Goal: Communication & Community: Connect with others

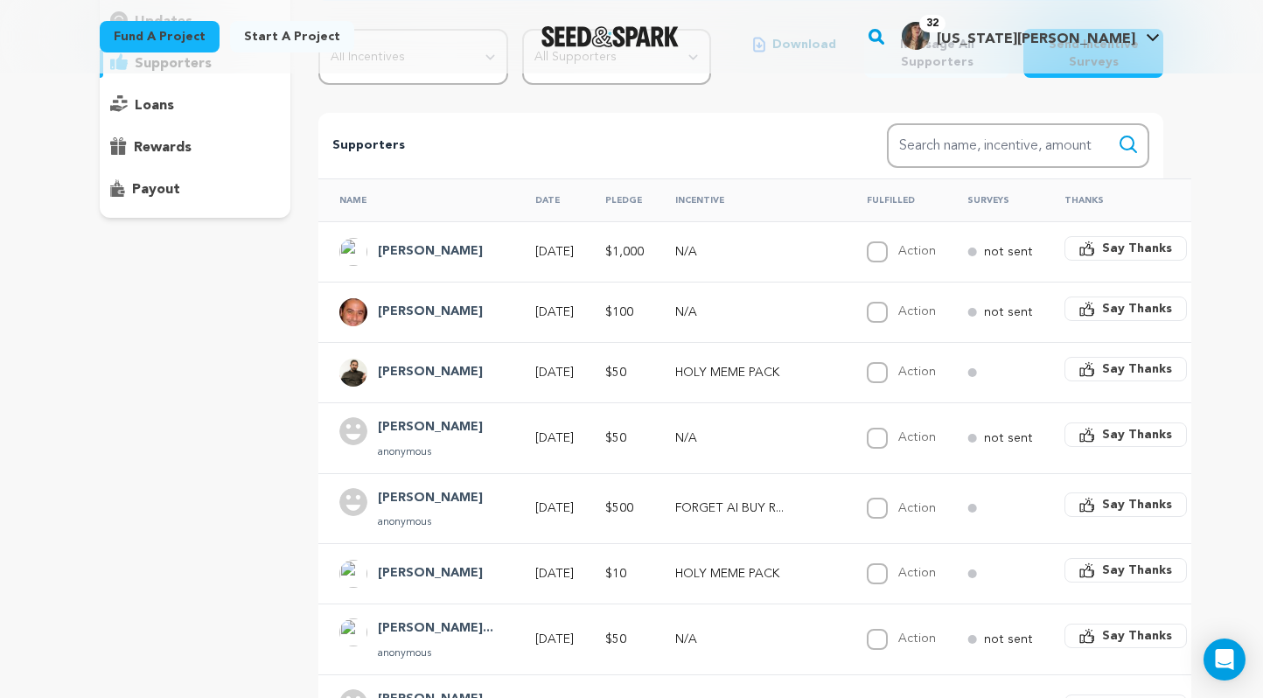
scroll to position [246, 0]
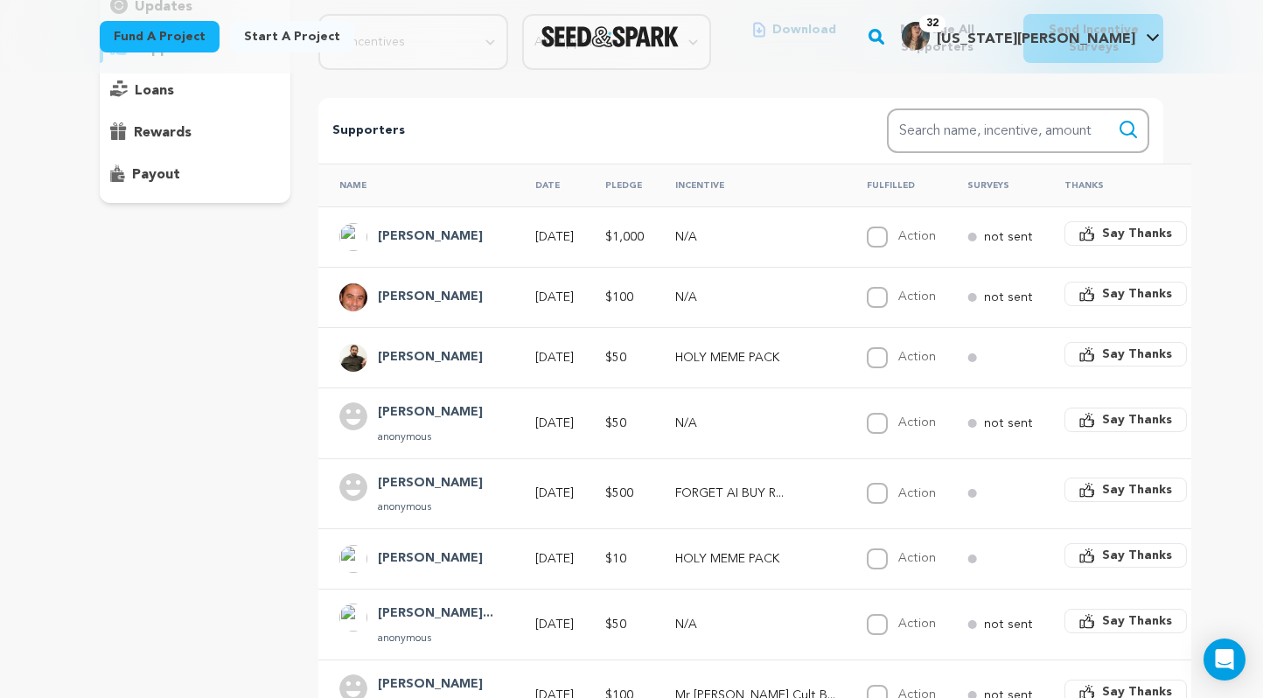
click at [411, 236] on h4 "[PERSON_NAME]" at bounding box center [430, 237] width 105 height 21
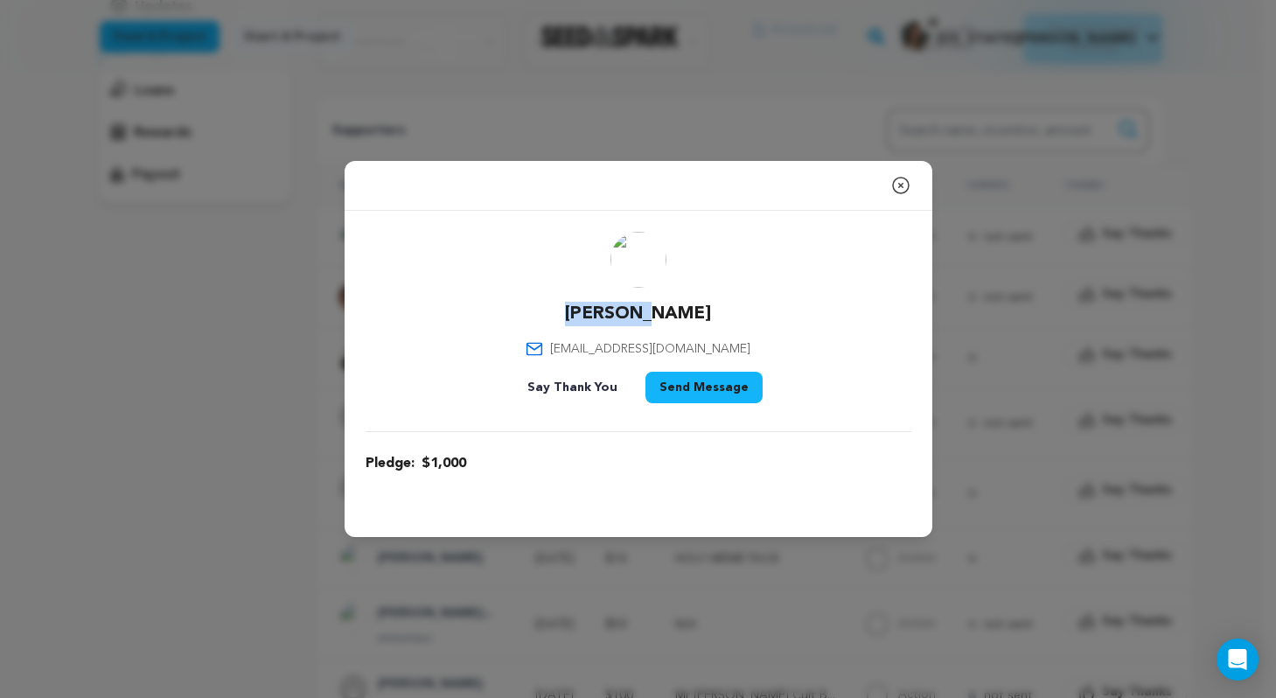
drag, startPoint x: 598, startPoint y: 312, endPoint x: 692, endPoint y: 312, distance: 93.6
click at [692, 312] on div "Amin Kal kal.amin@gmail.com Say Thank You Send Message" at bounding box center [639, 321] width 546 height 178
copy p "[PERSON_NAME]"
click at [903, 185] on icon "button" at bounding box center [901, 185] width 21 height 21
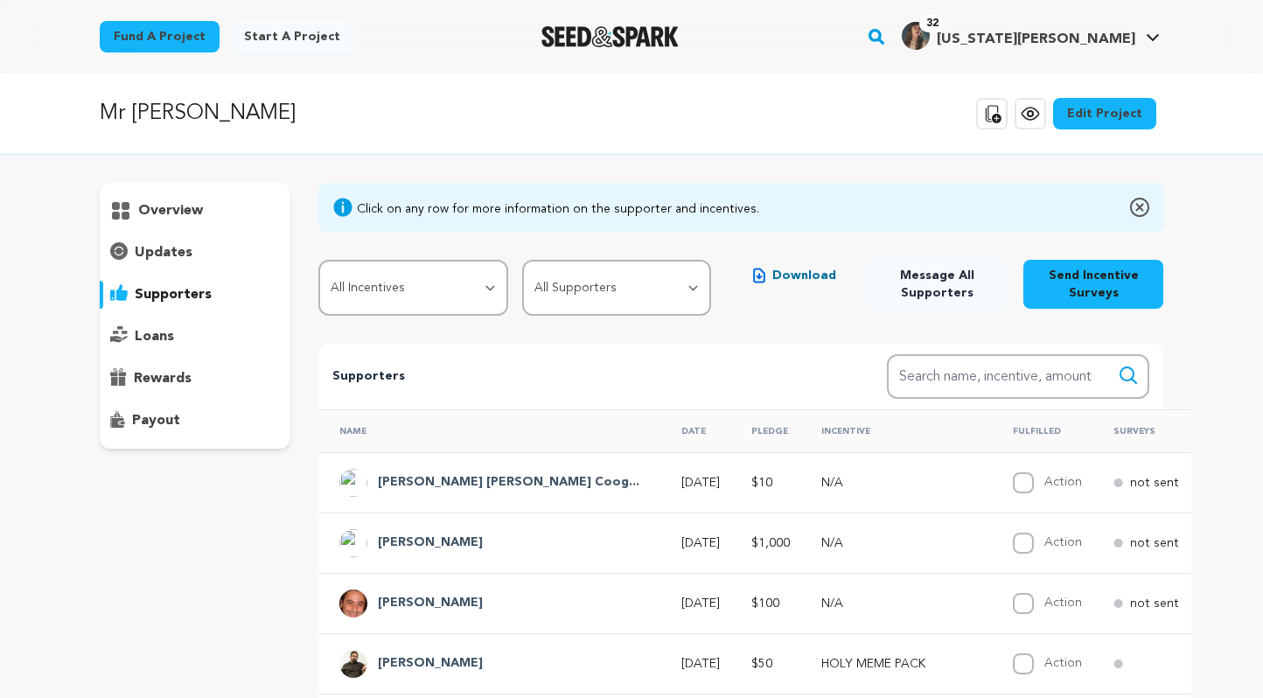
scroll to position [246, 0]
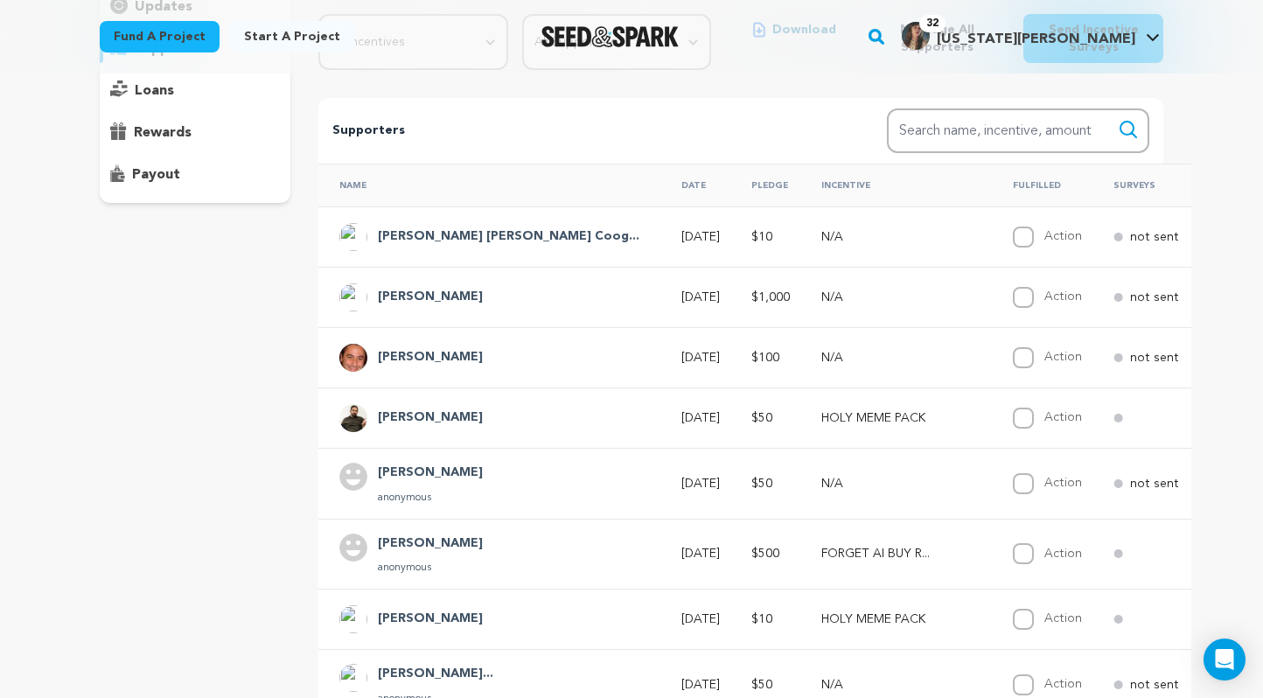
drag, startPoint x: 444, startPoint y: 304, endPoint x: 378, endPoint y: 299, distance: 65.8
click at [378, 299] on div "[PERSON_NAME]" at bounding box center [494, 297] width 311 height 28
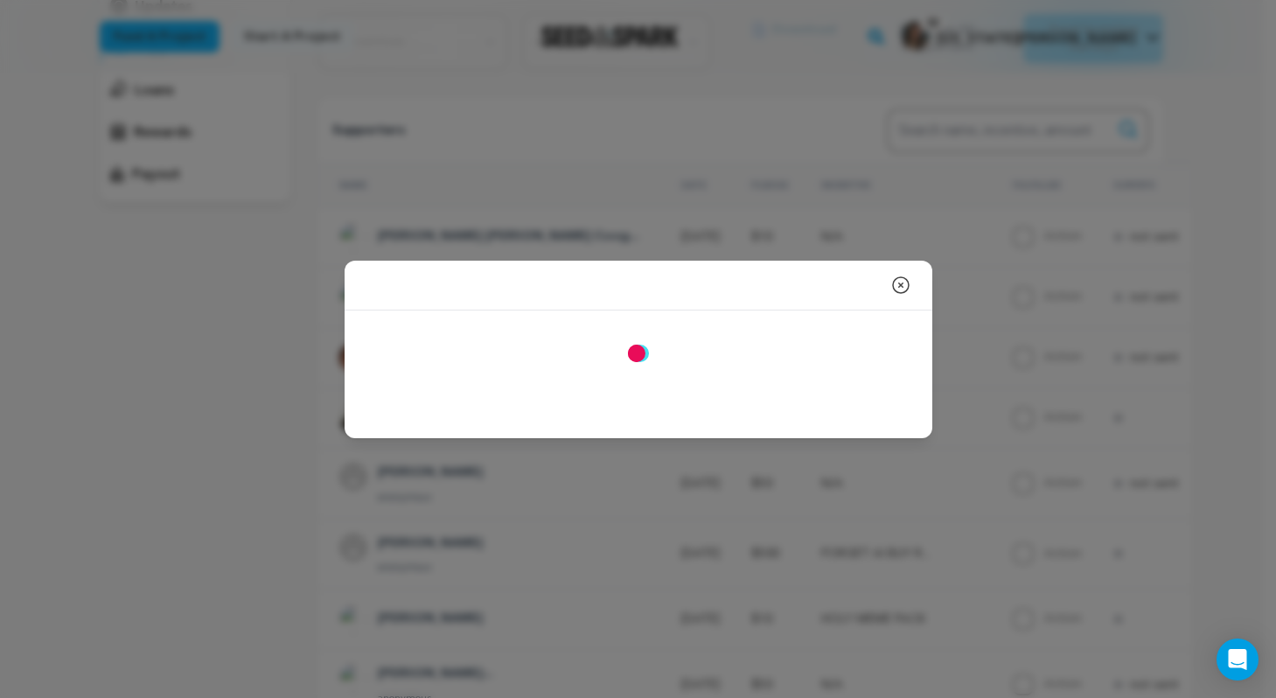
copy h4 "[PERSON_NAME]"
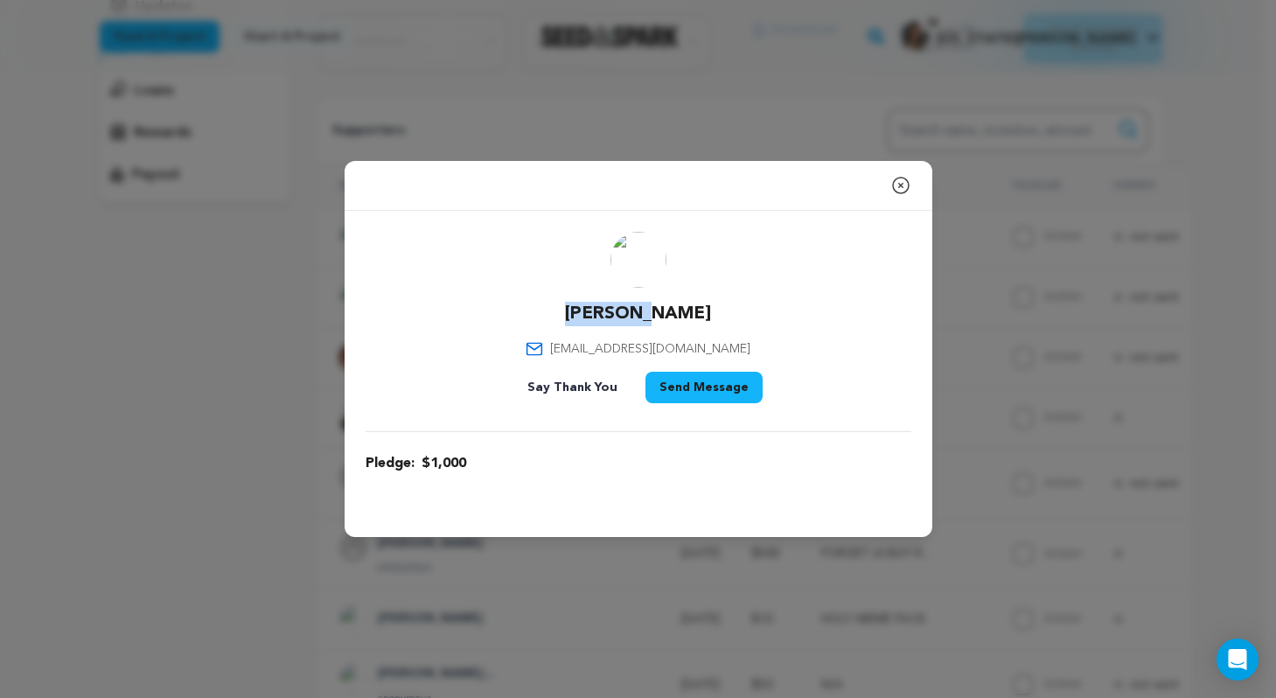
drag, startPoint x: 702, startPoint y: 307, endPoint x: 576, endPoint y: 307, distance: 126.0
click at [576, 307] on div "Amin Kal kal.amin@gmail.com Say Thank You Send Message" at bounding box center [639, 321] width 546 height 178
copy p "[PERSON_NAME]"
click at [909, 186] on icon "button" at bounding box center [901, 185] width 21 height 21
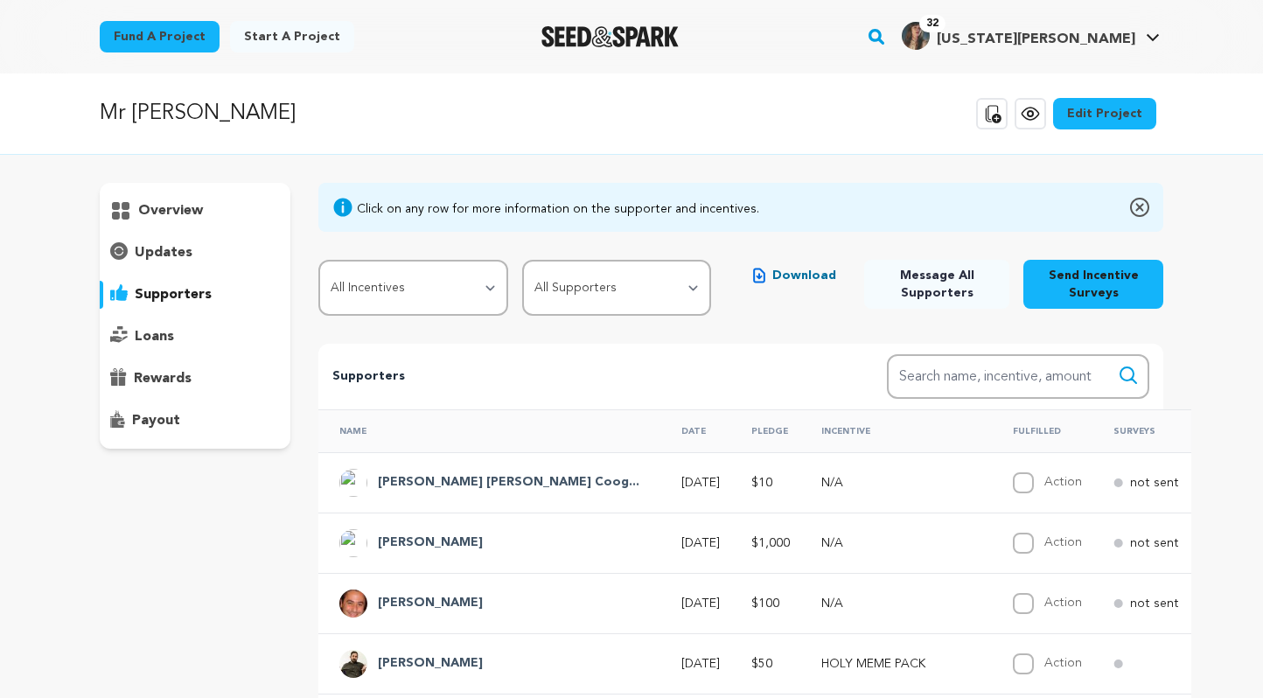
scroll to position [246, 0]
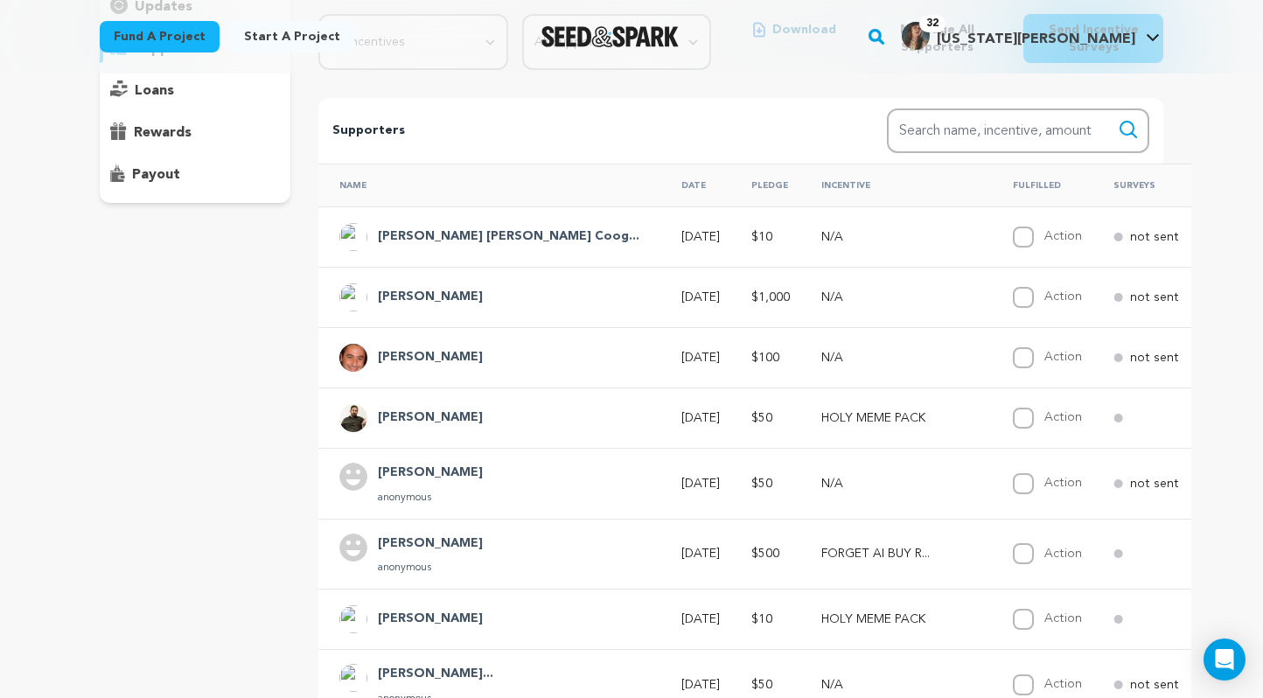
click at [437, 241] on h4 "[PERSON_NAME] [PERSON_NAME] Coog..." at bounding box center [509, 237] width 262 height 21
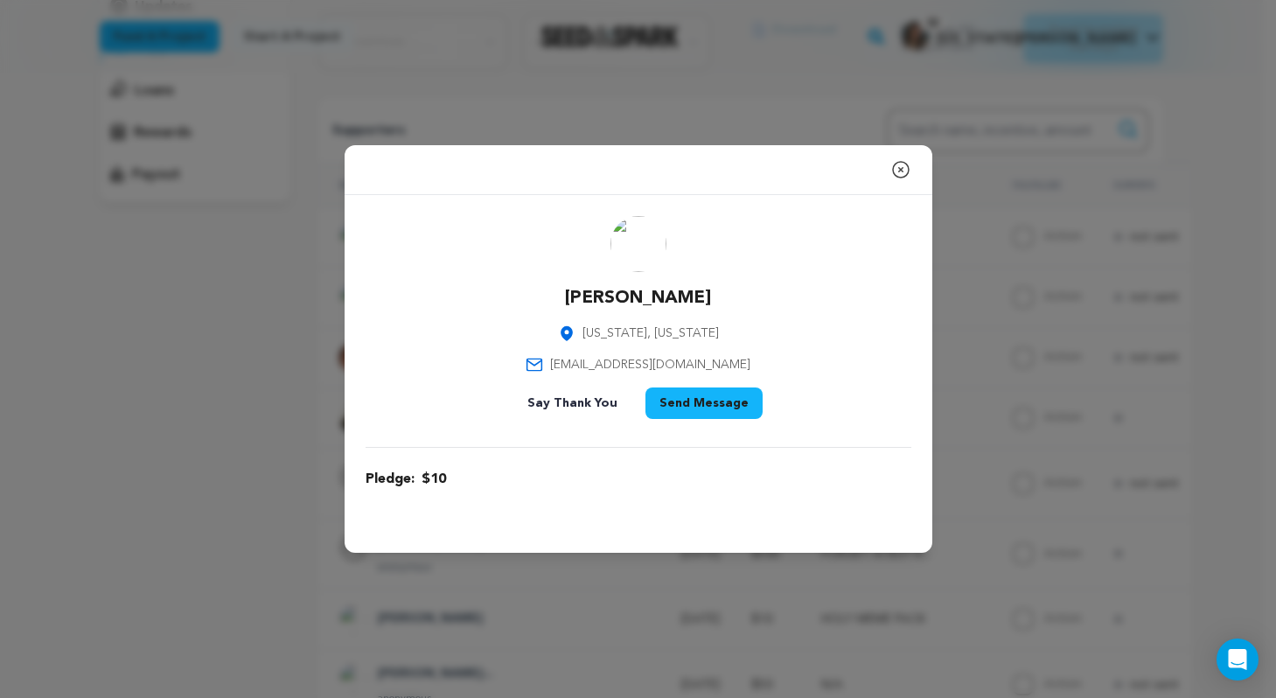
drag, startPoint x: 558, startPoint y: 297, endPoint x: 750, endPoint y: 308, distance: 191.9
click at [750, 308] on div "Molly Anne Coogan New York, New York mollyannecoogan@gmail.com Say Thank You Se…" at bounding box center [639, 321] width 546 height 210
click at [162, 352] on div "Close modal Molly Anne Coogan New York, New York mollyannecoogan@gmail.com $10" at bounding box center [638, 349] width 1276 height 698
click at [902, 172] on icon "button" at bounding box center [901, 169] width 21 height 21
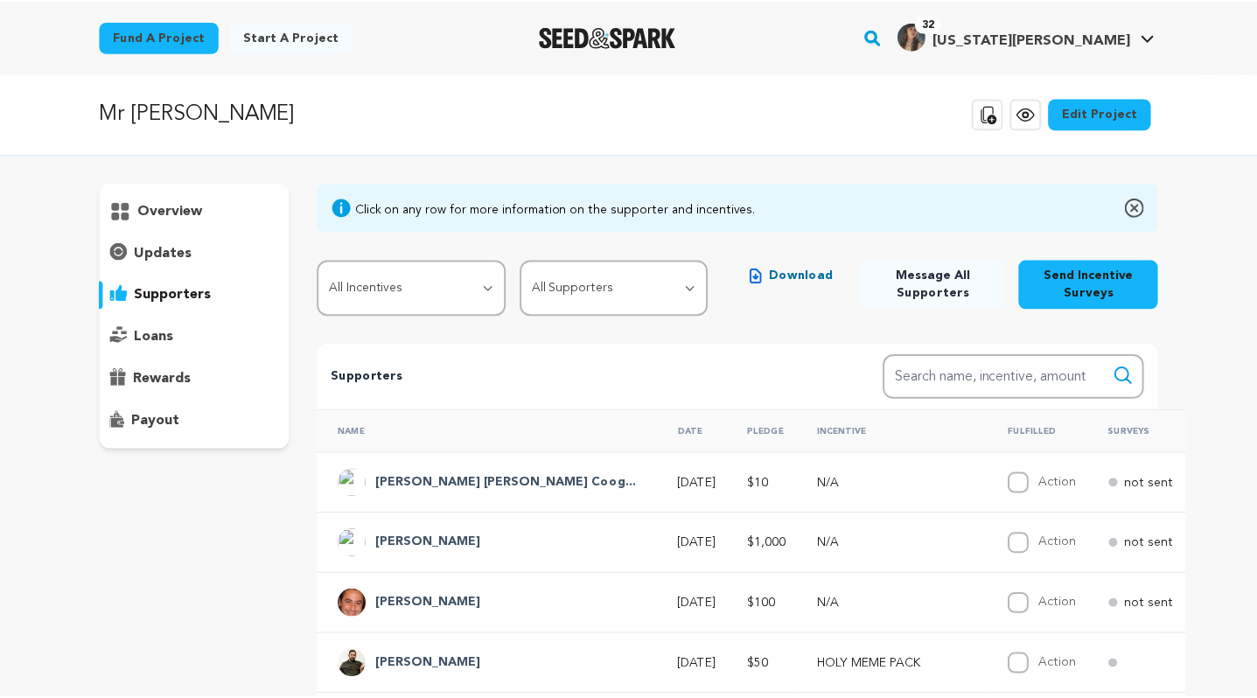
scroll to position [246, 0]
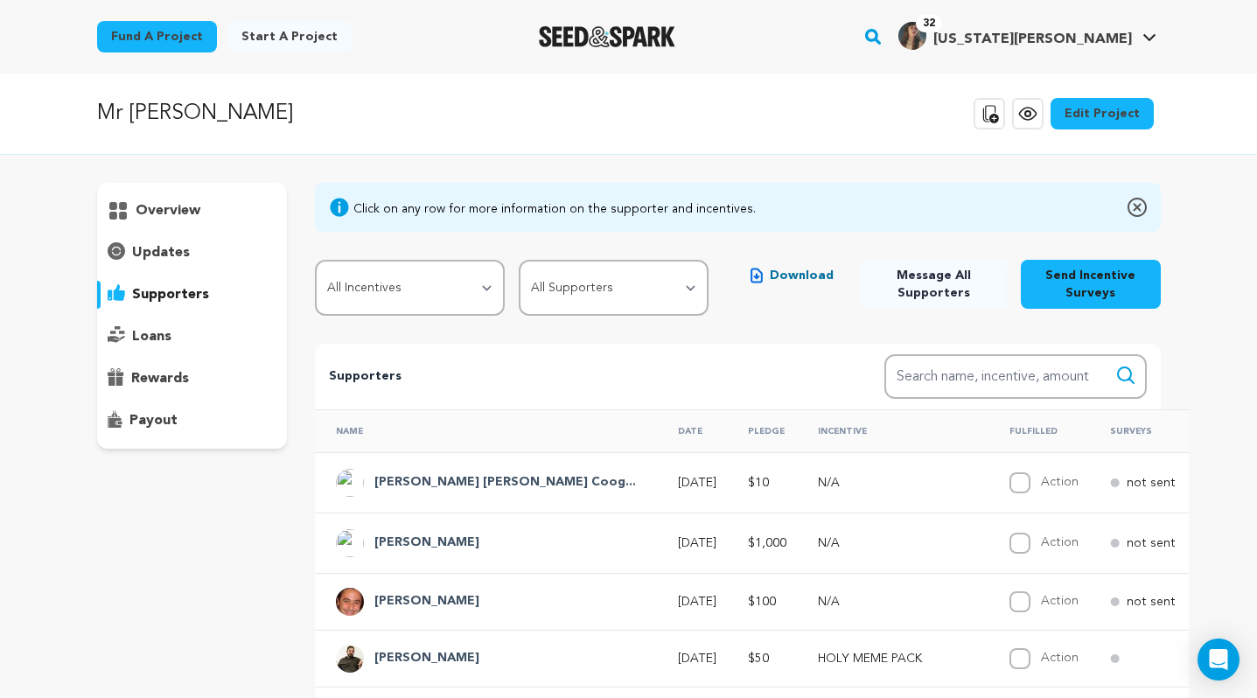
scroll to position [246, 0]
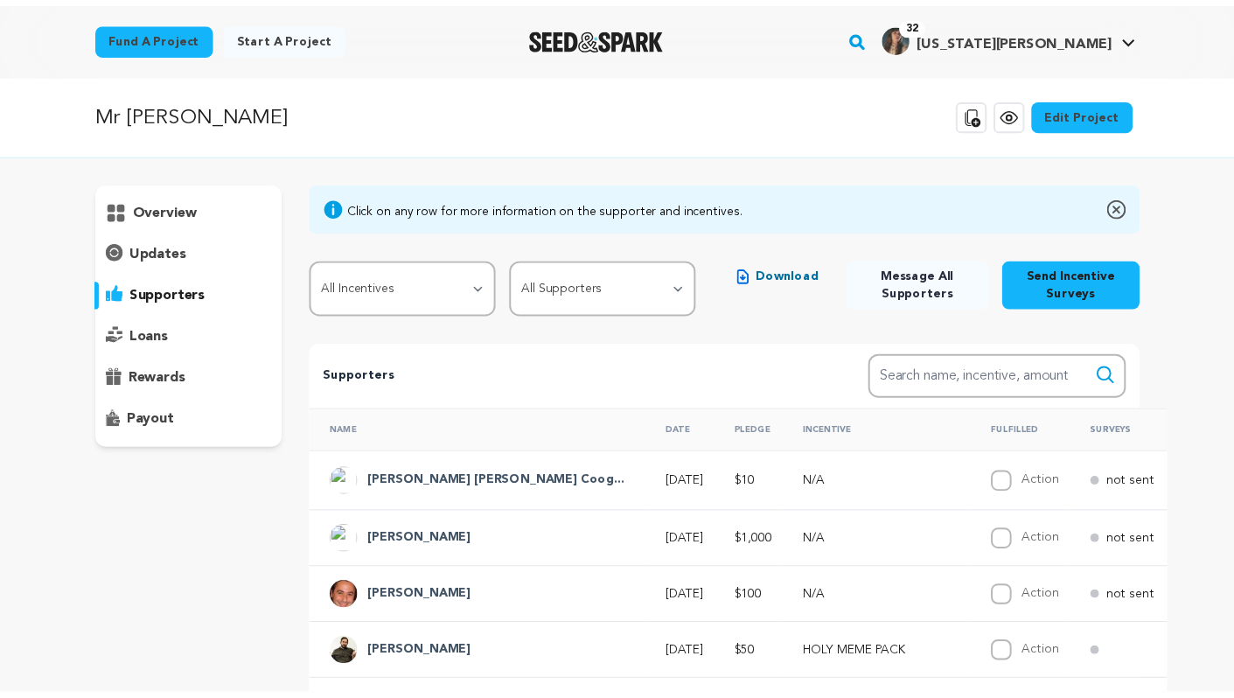
scroll to position [246, 0]
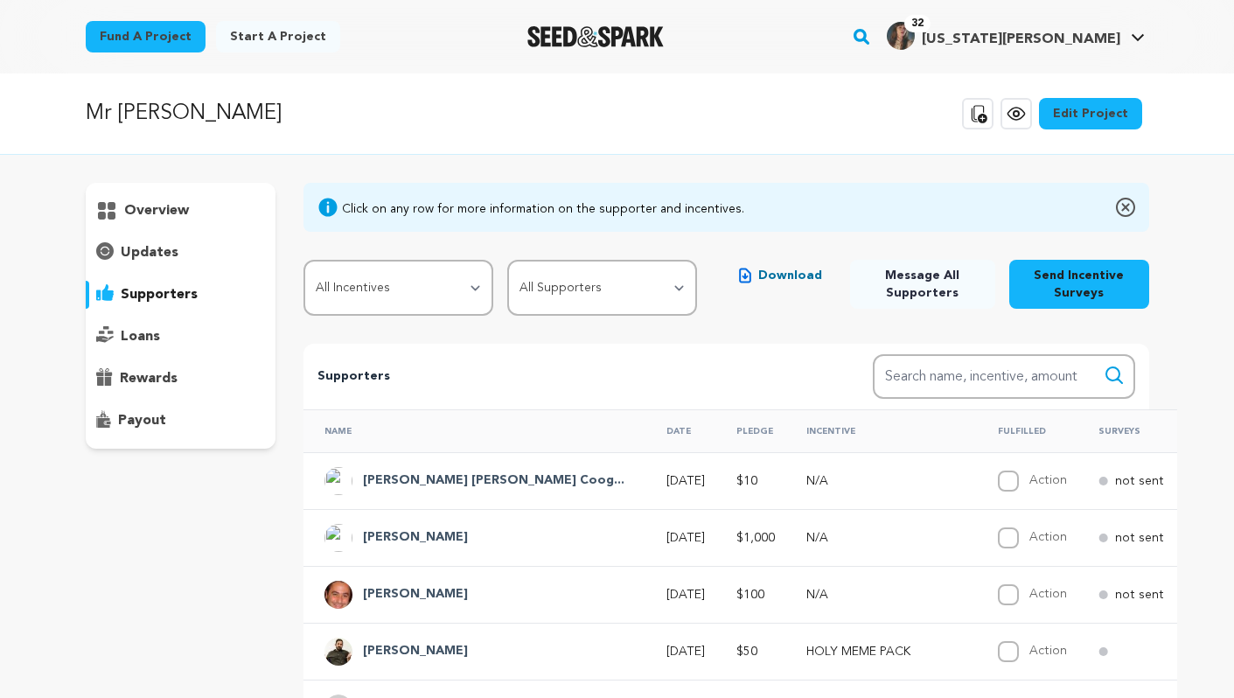
scroll to position [246, 0]
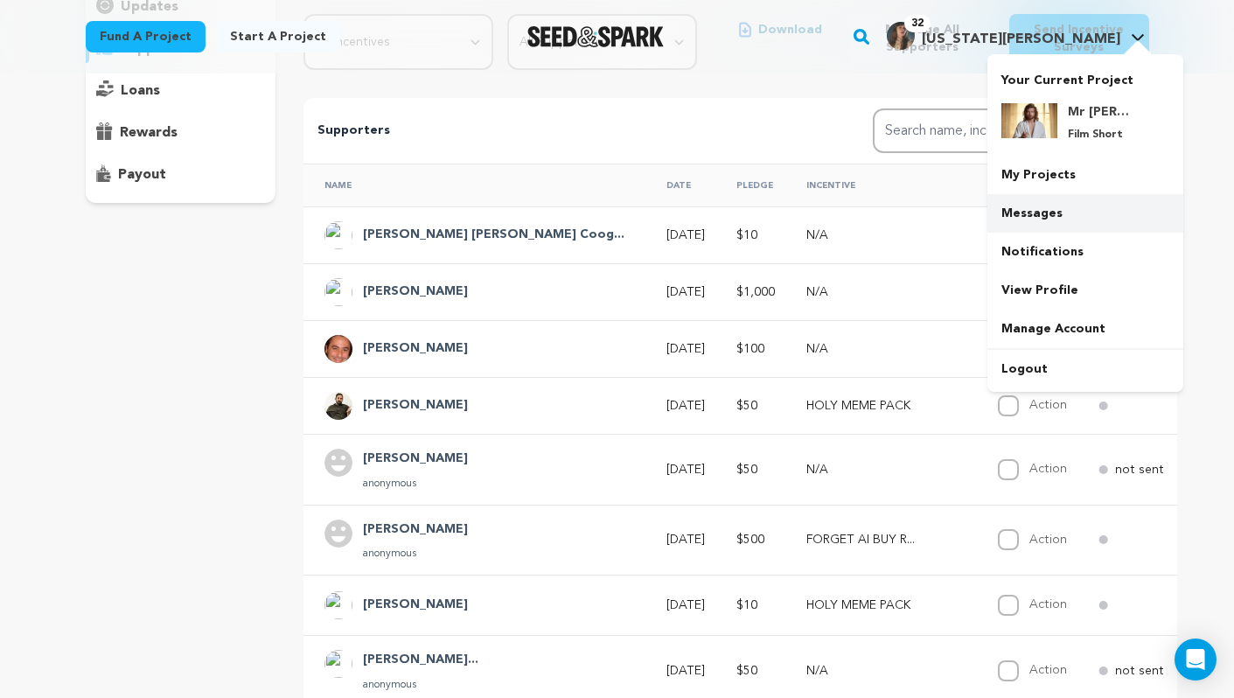
click at [1023, 209] on link "Messages" at bounding box center [1086, 213] width 196 height 38
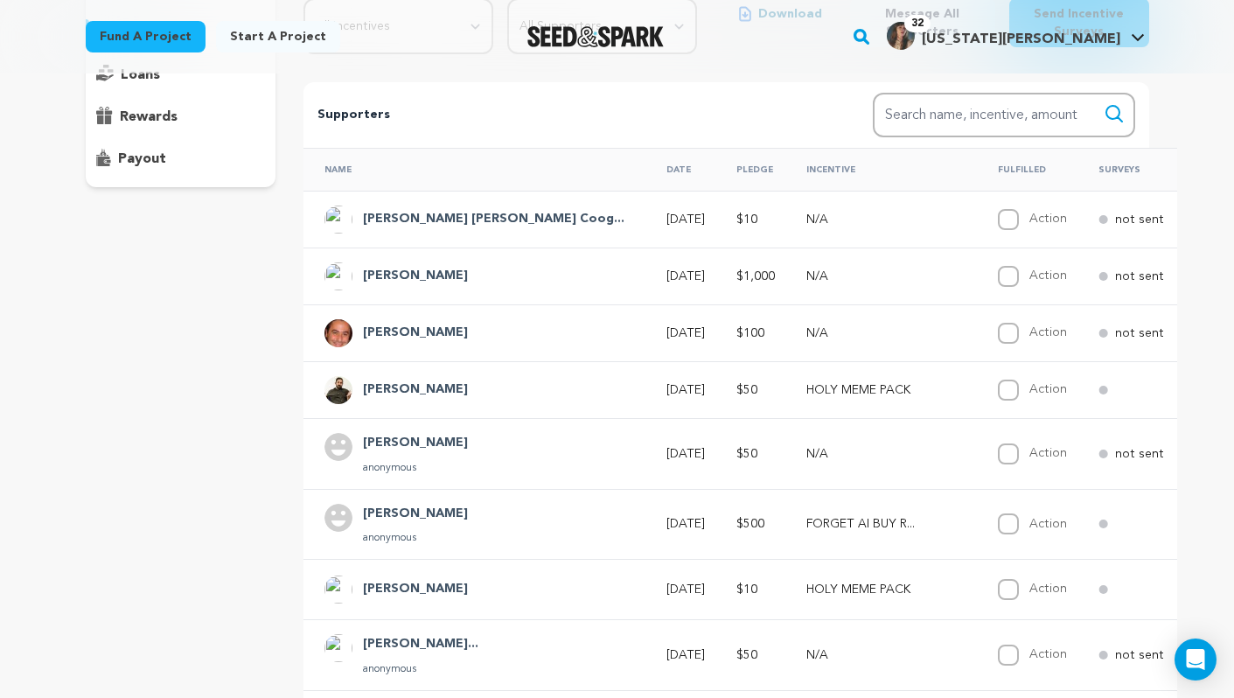
scroll to position [264, 0]
